Goal: Contribute content: Contribute content

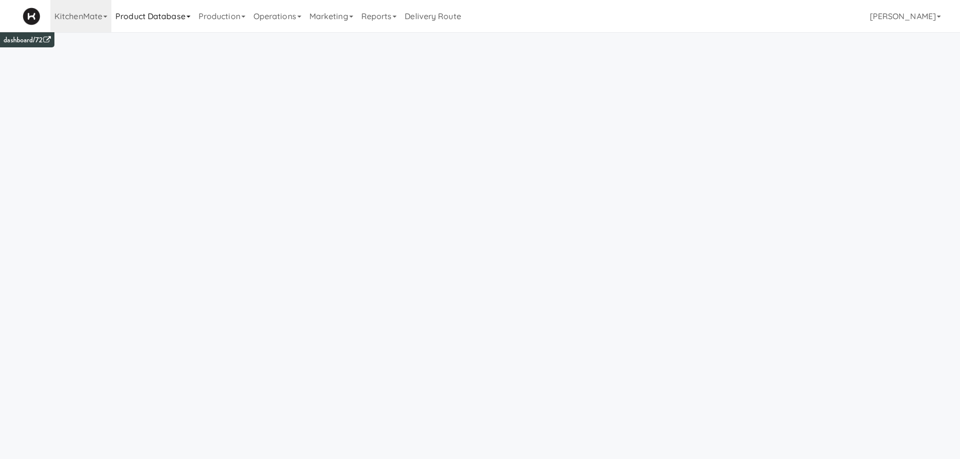
click at [171, 19] on link "Product Database" at bounding box center [152, 16] width 83 height 32
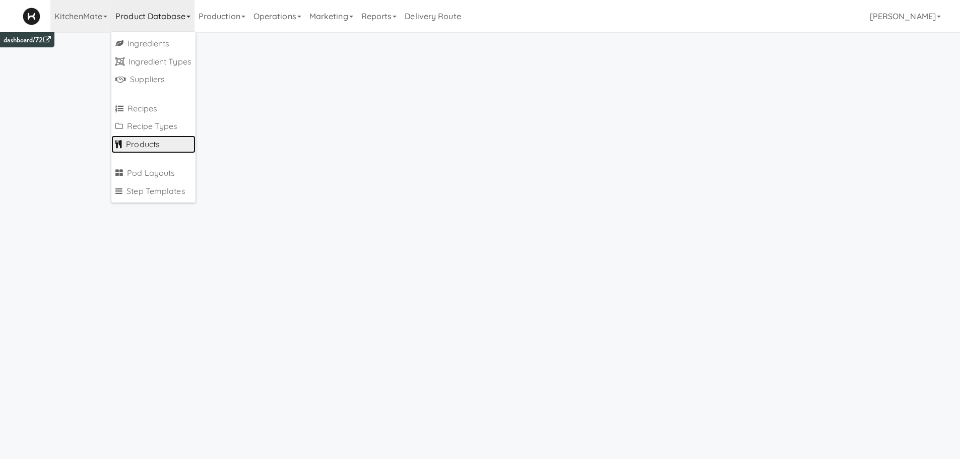
click at [151, 147] on link "Products" at bounding box center [153, 144] width 84 height 18
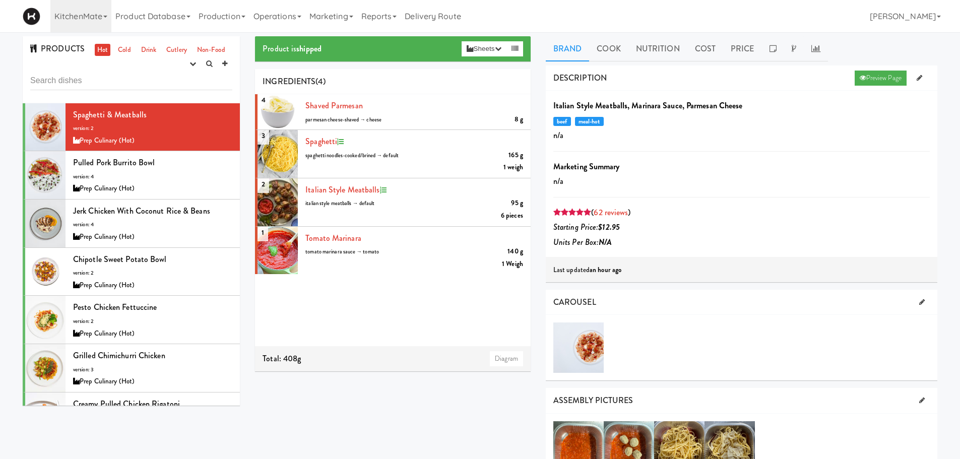
click at [95, 86] on input "text" at bounding box center [131, 81] width 202 height 19
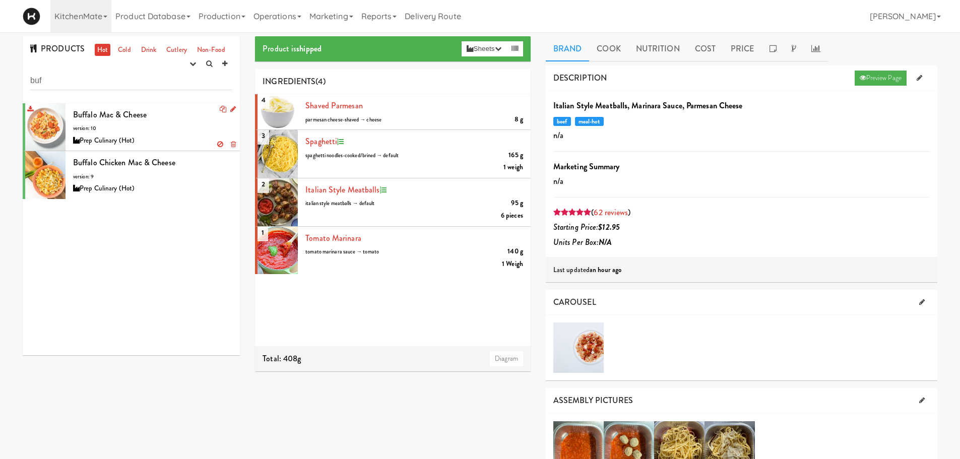
type input "buf"
click at [126, 135] on div "Prep Culinary (Hot)" at bounding box center [152, 140] width 159 height 13
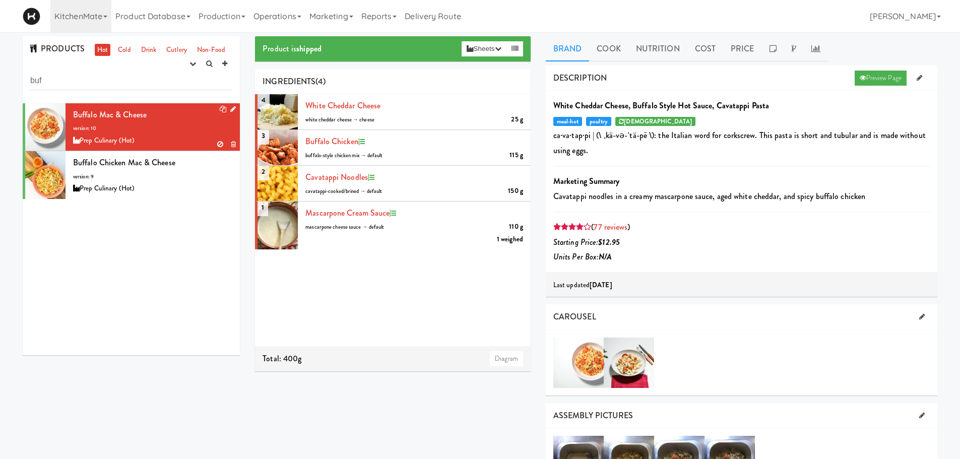
click at [230, 109] on icon at bounding box center [233, 109] width 6 height 7
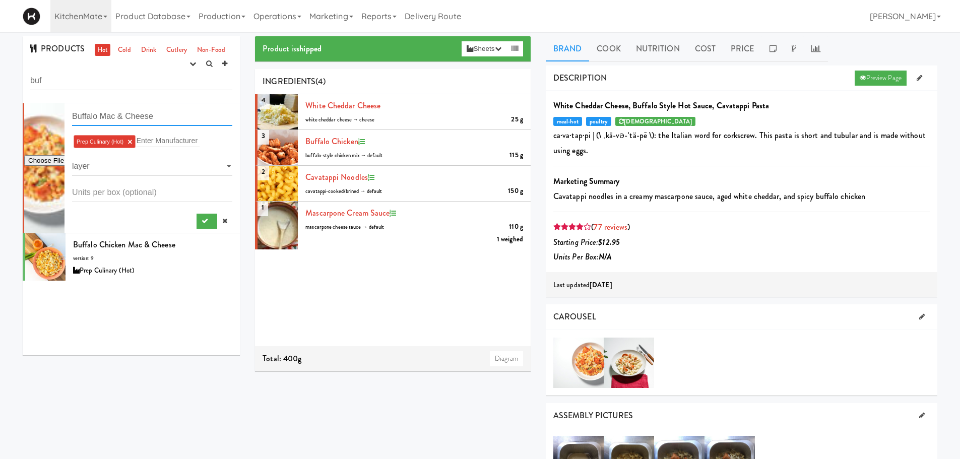
click at [100, 116] on input "Buffalo Mac & Cheese" at bounding box center [152, 116] width 160 height 19
type input "Buffalo Chicken Mac & Cheese"
click at [201, 224] on icon "submit" at bounding box center [204, 221] width 7 height 7
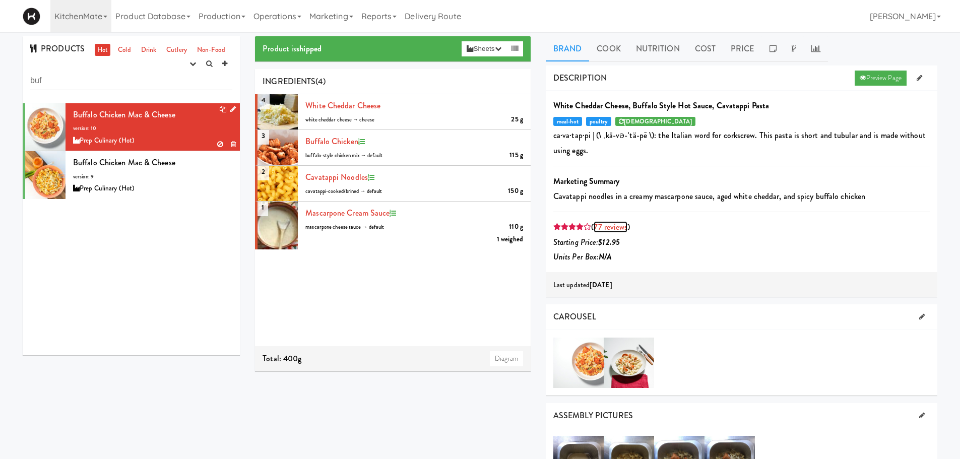
click at [615, 224] on link "77 reviews" at bounding box center [610, 227] width 34 height 12
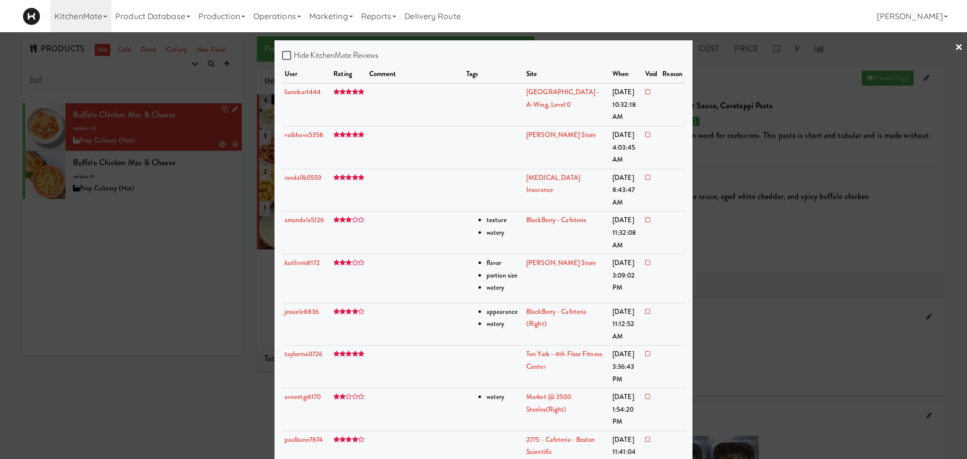
click at [734, 172] on div at bounding box center [483, 229] width 967 height 459
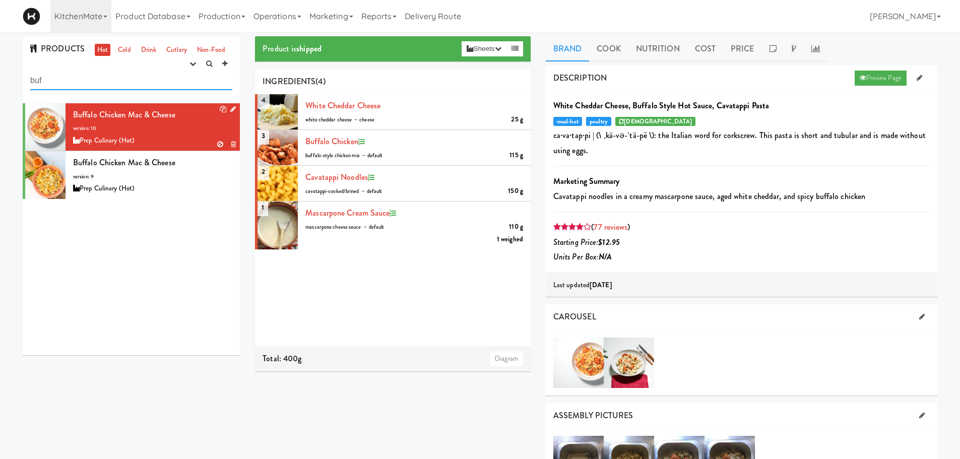
drag, startPoint x: 71, startPoint y: 84, endPoint x: 0, endPoint y: 76, distance: 71.0
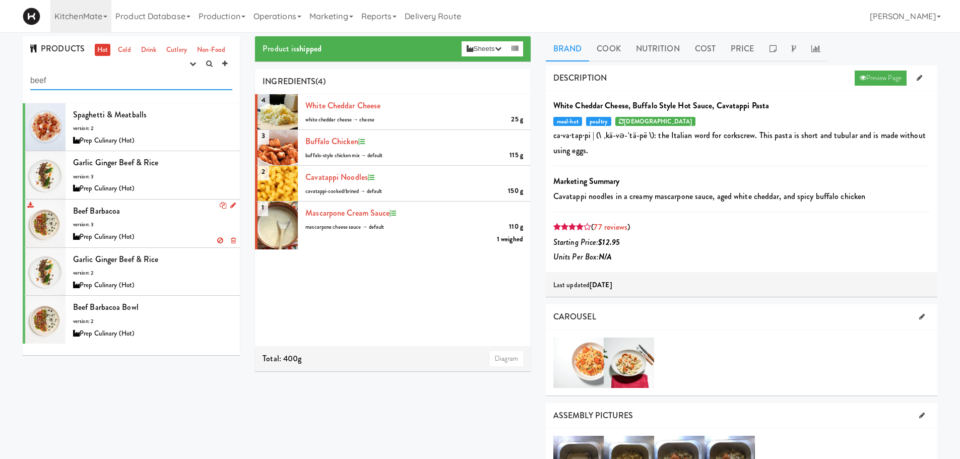
type input "beef"
click at [194, 218] on div "Beef Barbacoa version: 3 Prep Culinary (Hot)" at bounding box center [152, 223] width 159 height 40
